Goal: Task Accomplishment & Management: Use online tool/utility

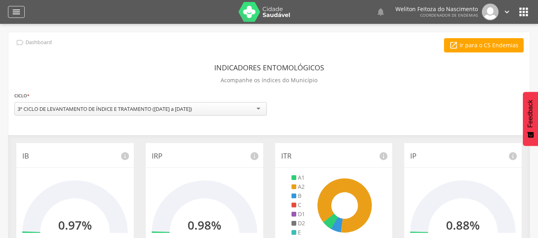
click at [12, 11] on icon "" at bounding box center [17, 12] width 10 height 10
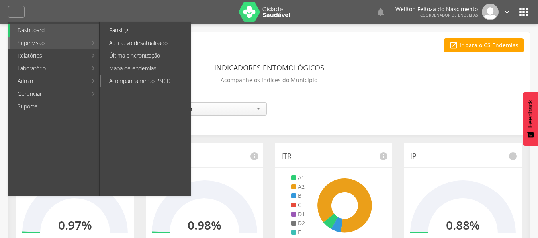
click at [163, 81] on link "Acompanhamento PNCD" at bounding box center [146, 81] width 90 height 13
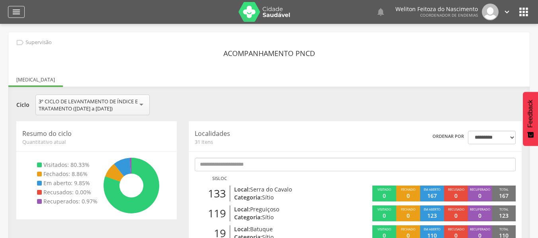
click at [20, 10] on icon "" at bounding box center [17, 12] width 10 height 10
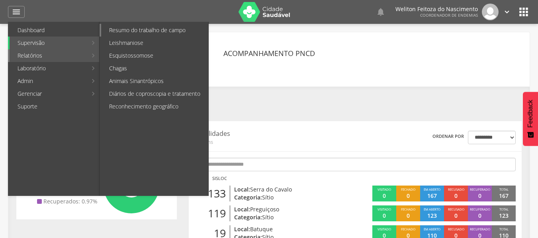
click at [144, 31] on link "Resumo do trabalho de campo" at bounding box center [154, 30] width 107 height 13
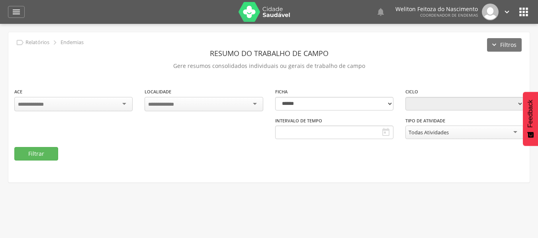
type input "**********"
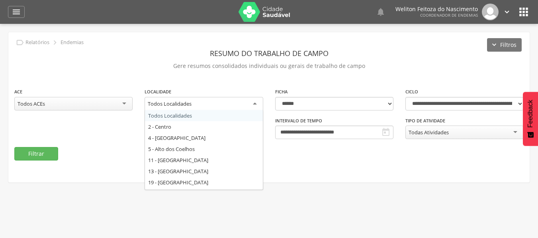
click at [254, 103] on div "Todos Localidades" at bounding box center [203, 104] width 118 height 14
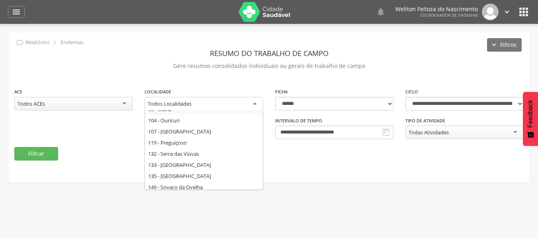
scroll to position [175, 0]
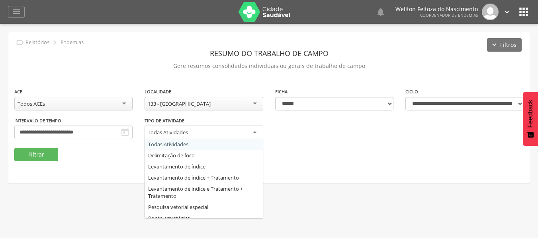
click at [254, 130] on div "Todas Atividades" at bounding box center [203, 133] width 118 height 14
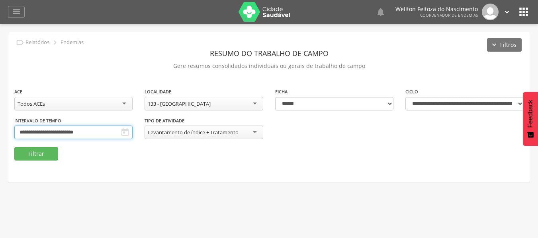
click at [101, 133] on input "**********" at bounding box center [73, 133] width 118 height 14
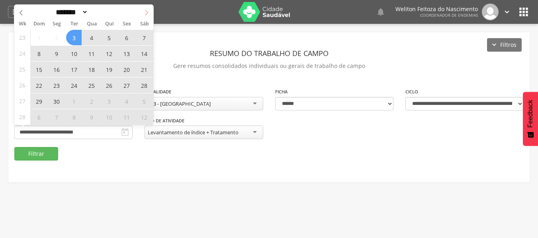
click at [145, 14] on icon at bounding box center [147, 13] width 6 height 6
select select "*"
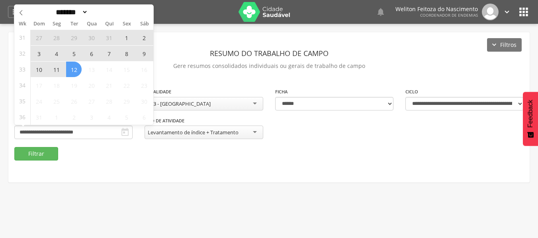
click at [72, 71] on span "12" at bounding box center [74, 70] width 16 height 16
type input "**********"
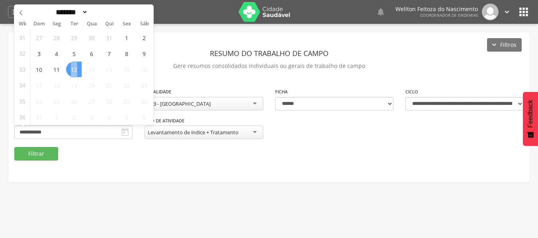
click at [72, 71] on span "12" at bounding box center [74, 70] width 16 height 16
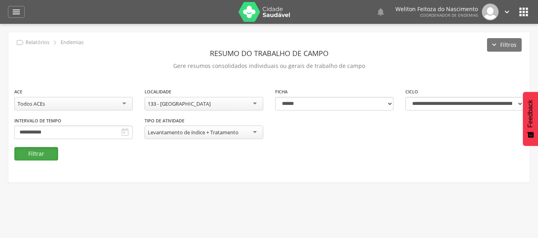
click at [35, 155] on button "Filtrar" at bounding box center [36, 154] width 44 height 14
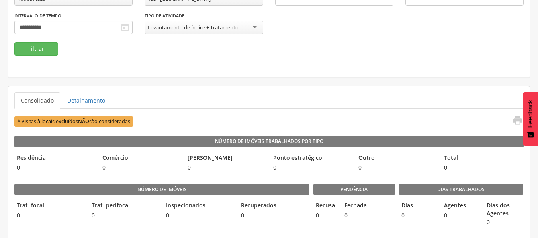
scroll to position [0, 0]
